Goal: Task Accomplishment & Management: Complete application form

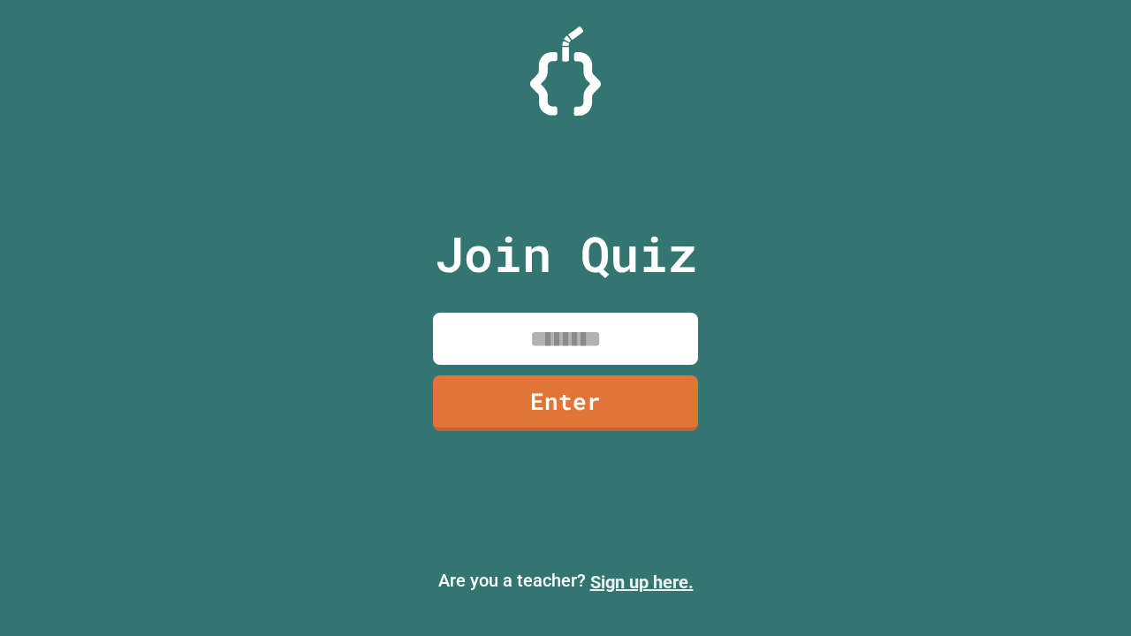
click at [642, 583] on link "Sign up here." at bounding box center [641, 582] width 103 height 21
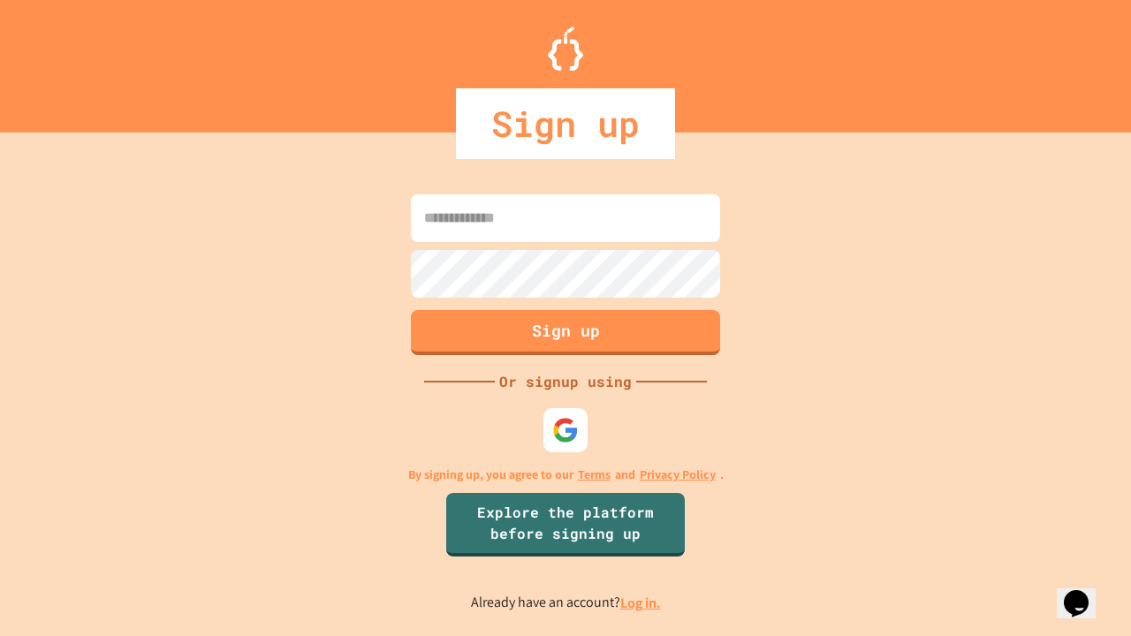
click at [642, 603] on link "Log in." at bounding box center [641, 603] width 41 height 19
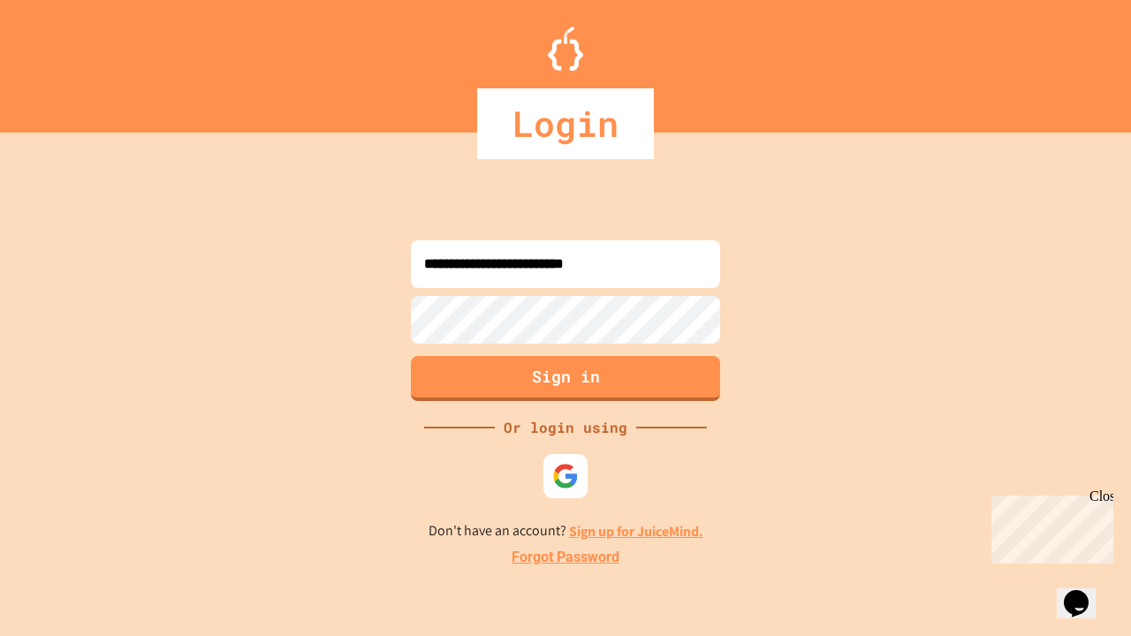
type input "**********"
